Goal: Information Seeking & Learning: Find specific fact

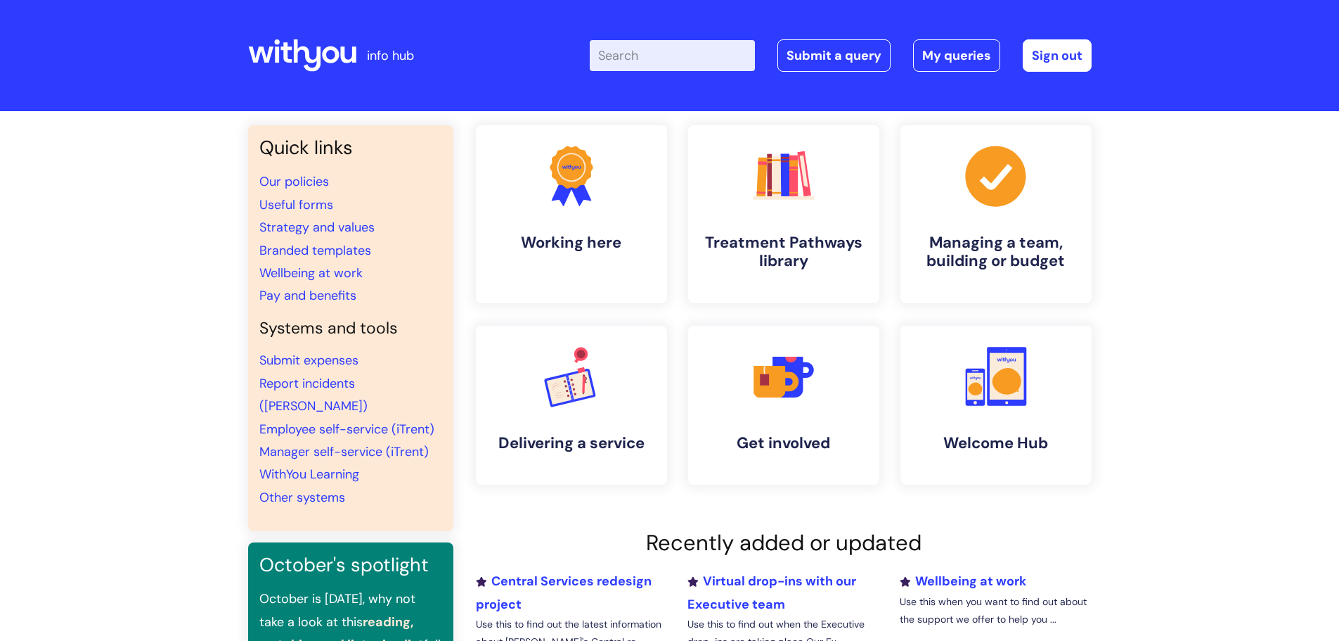
drag, startPoint x: 0, startPoint y: 0, endPoint x: 710, endPoint y: 56, distance: 712.4
click at [705, 32] on div "Enter your search term here... Search Submit a query My queries Welcome Leanna …" at bounding box center [775, 55] width 634 height 83
click at [710, 56] on input "Enter your search term here..." at bounding box center [672, 55] width 165 height 31
type input "when there is an incident"
click button "Search" at bounding box center [0, 0] width 0 height 0
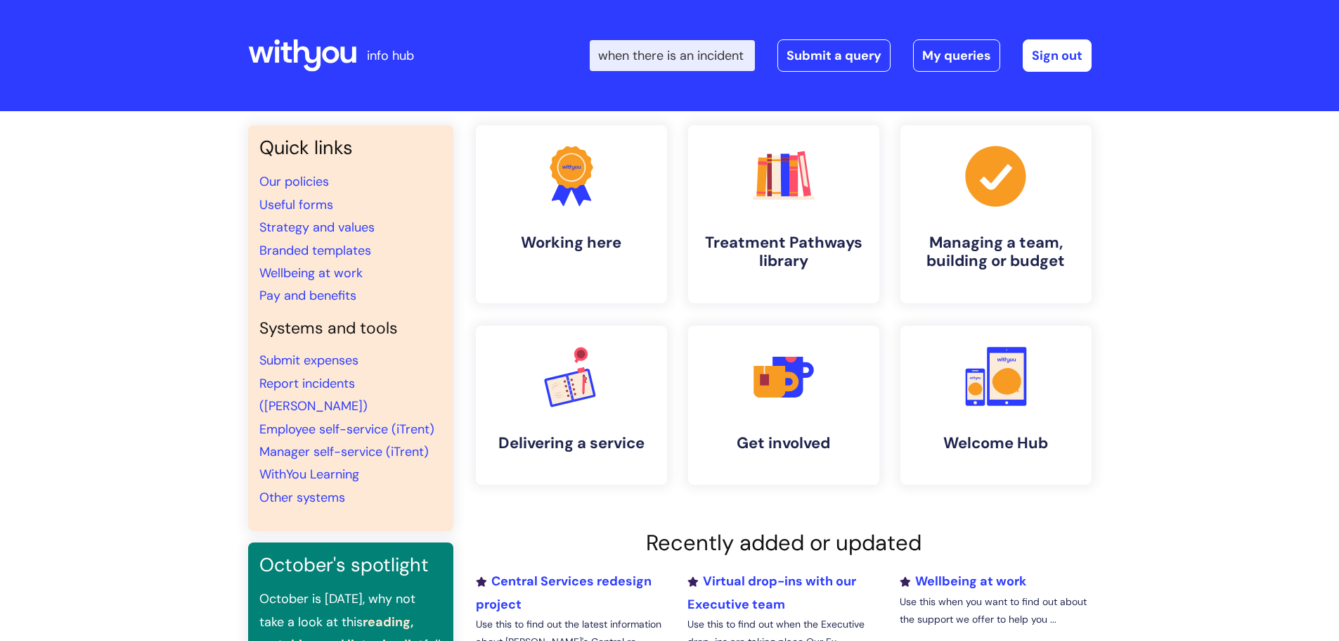
scroll to position [0, 13]
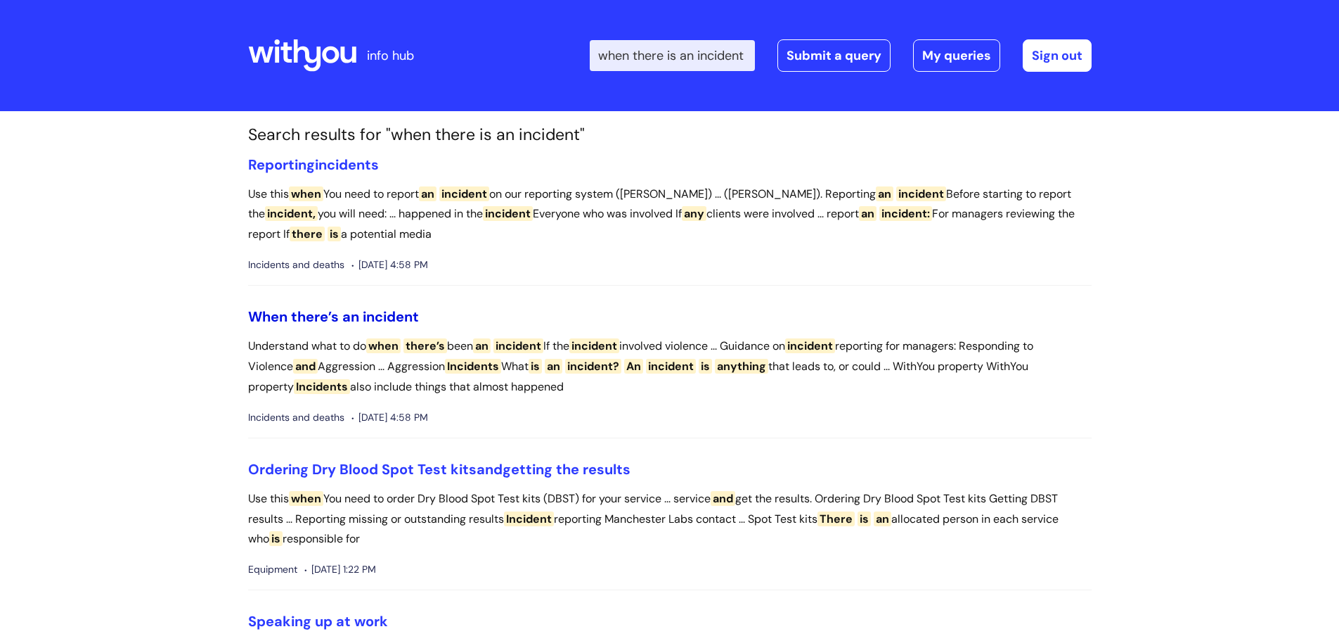
click at [392, 316] on span "incident" at bounding box center [391, 316] width 56 height 18
